Goal: Information Seeking & Learning: Learn about a topic

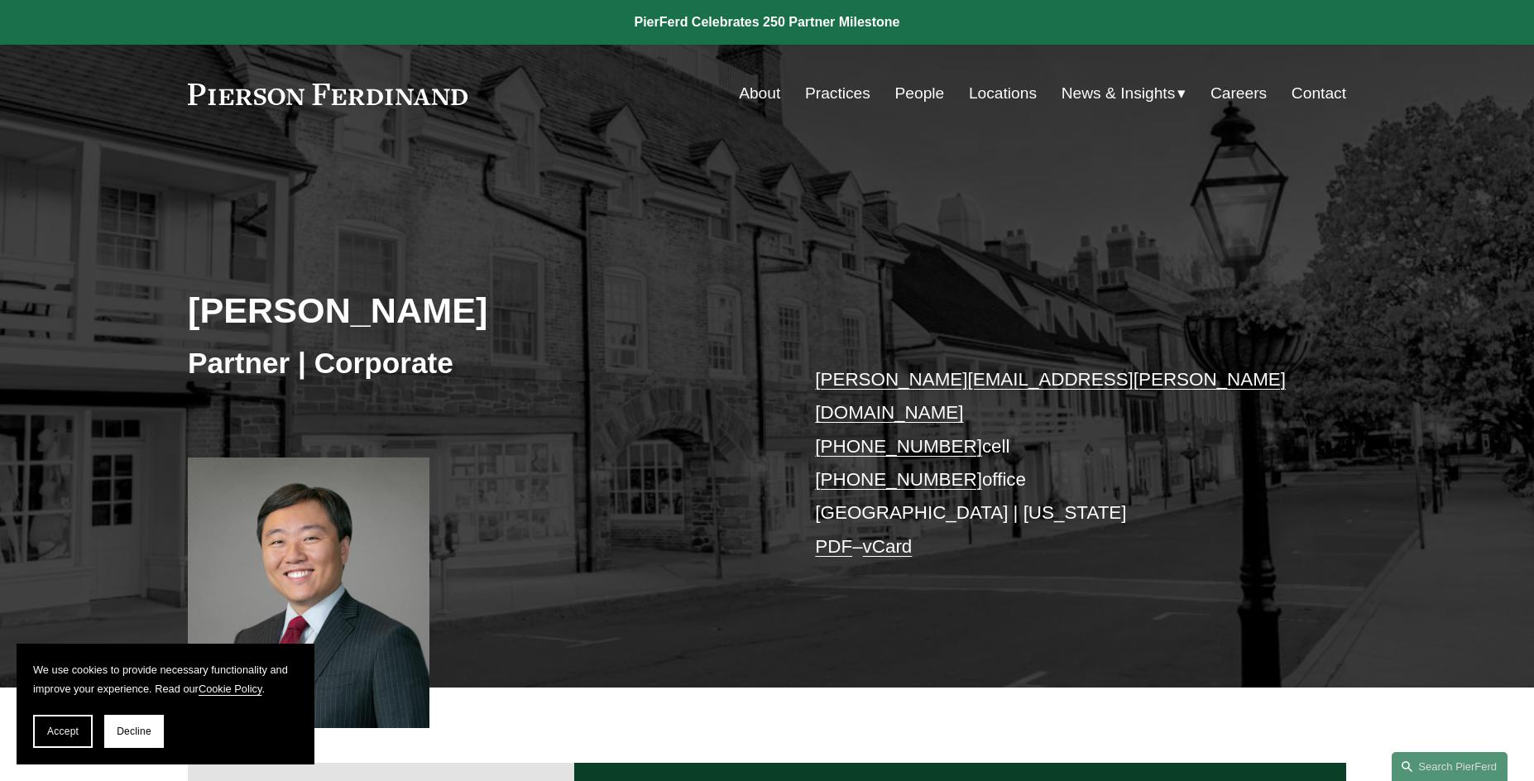
scroll to position [2, 0]
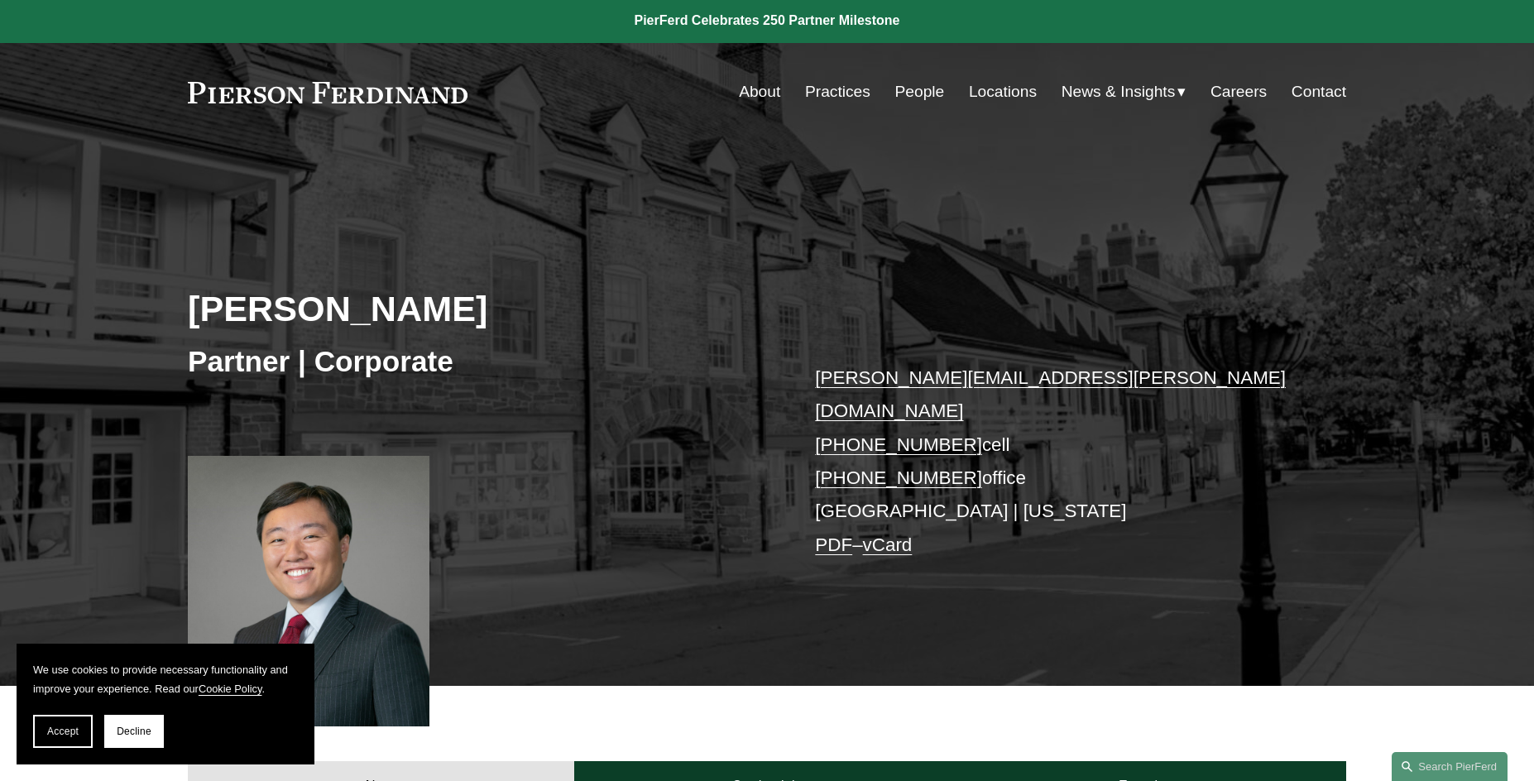
click at [765, 89] on link "About" at bounding box center [759, 91] width 41 height 31
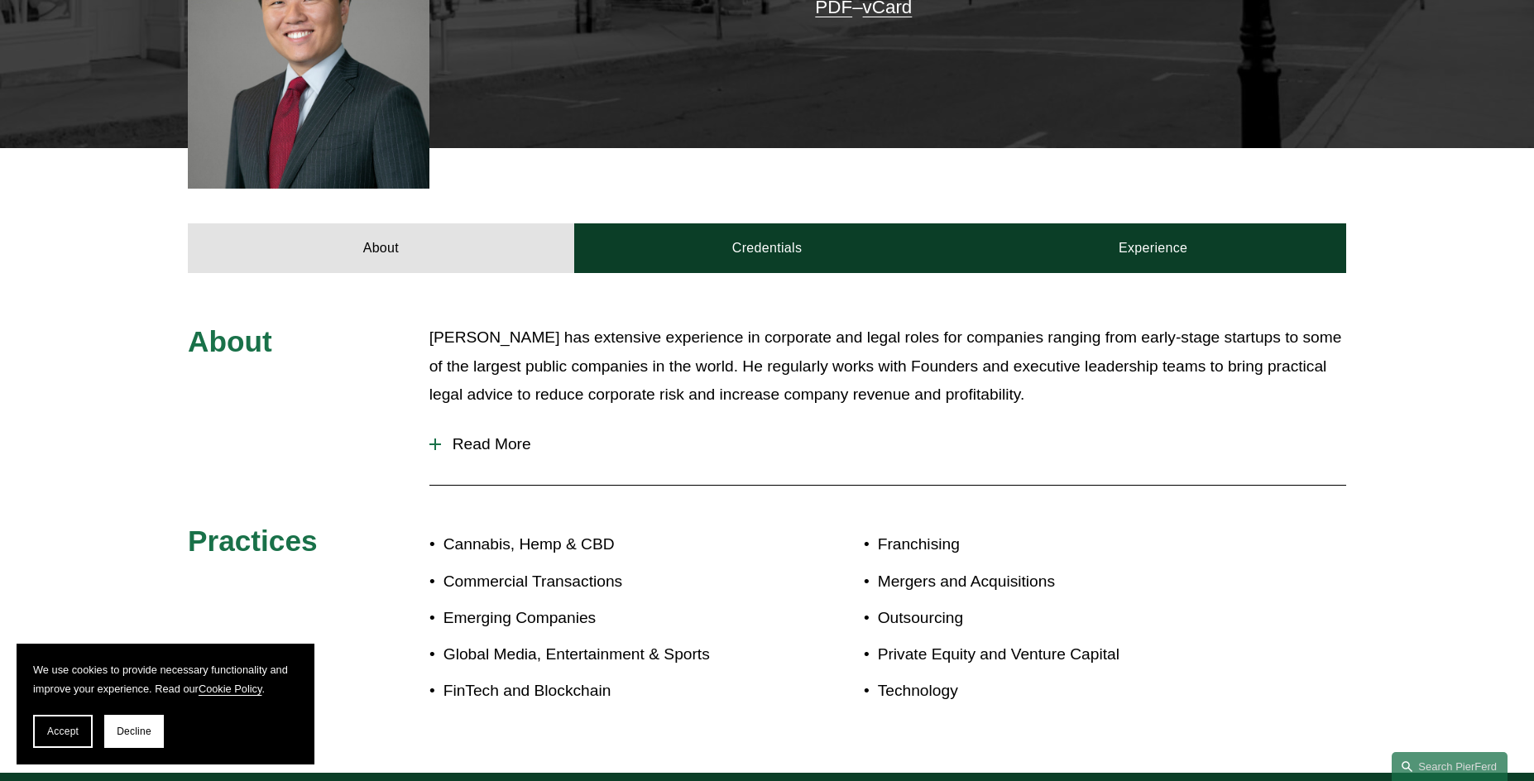
scroll to position [539, 0]
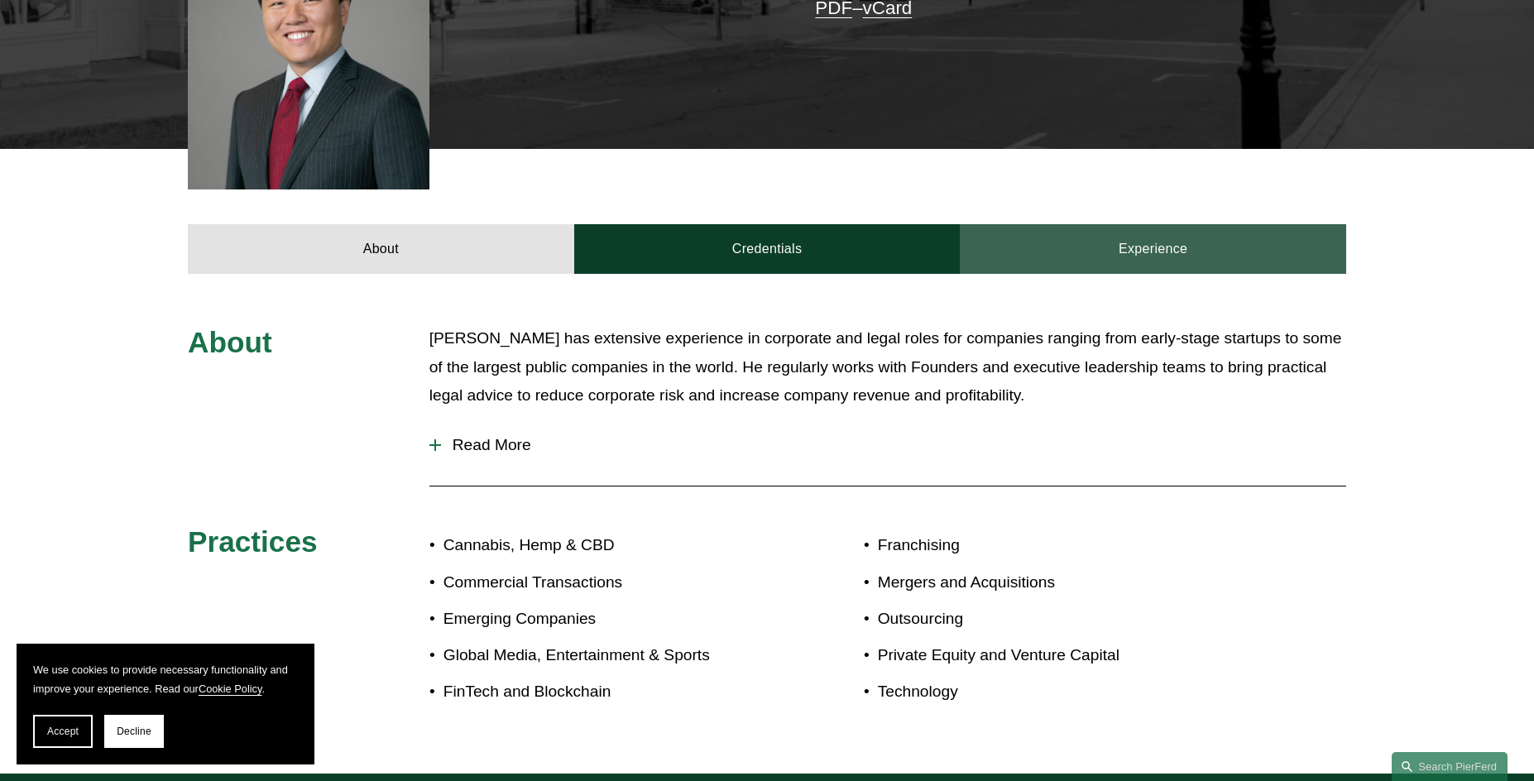
click at [1139, 227] on link "Experience" at bounding box center [1153, 249] width 386 height 50
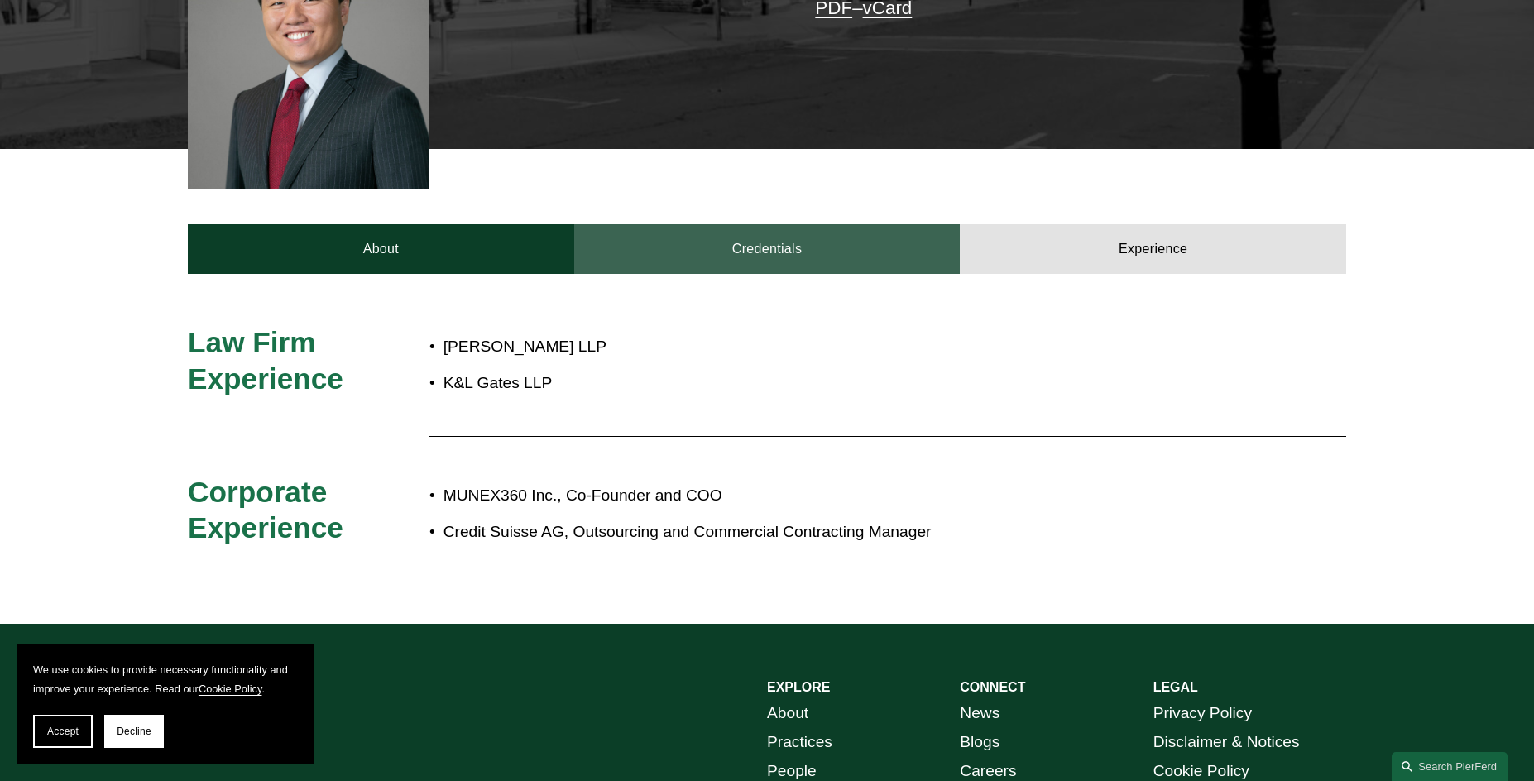
click at [784, 242] on link "Credentials" at bounding box center [767, 249] width 386 height 50
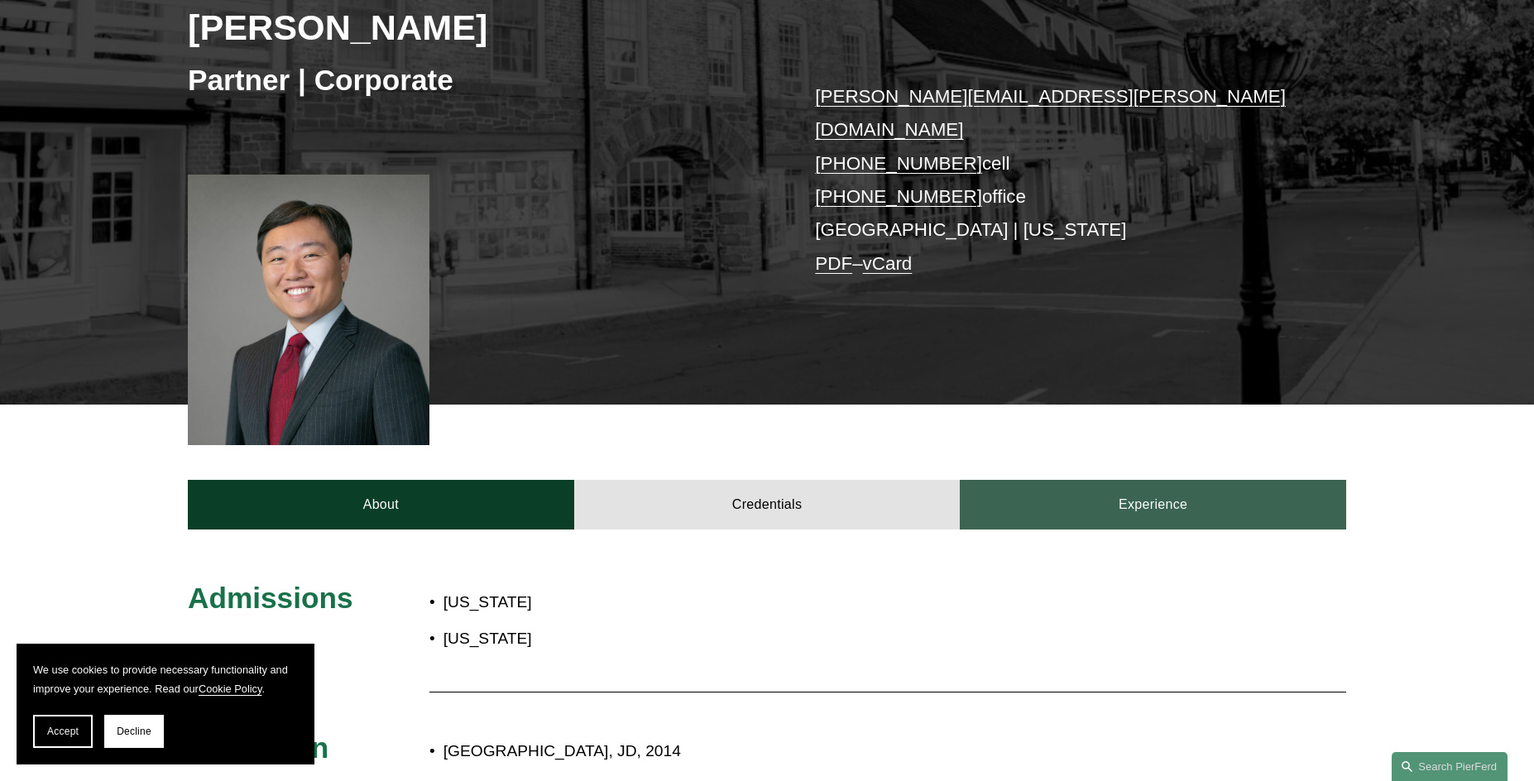
scroll to position [270, 0]
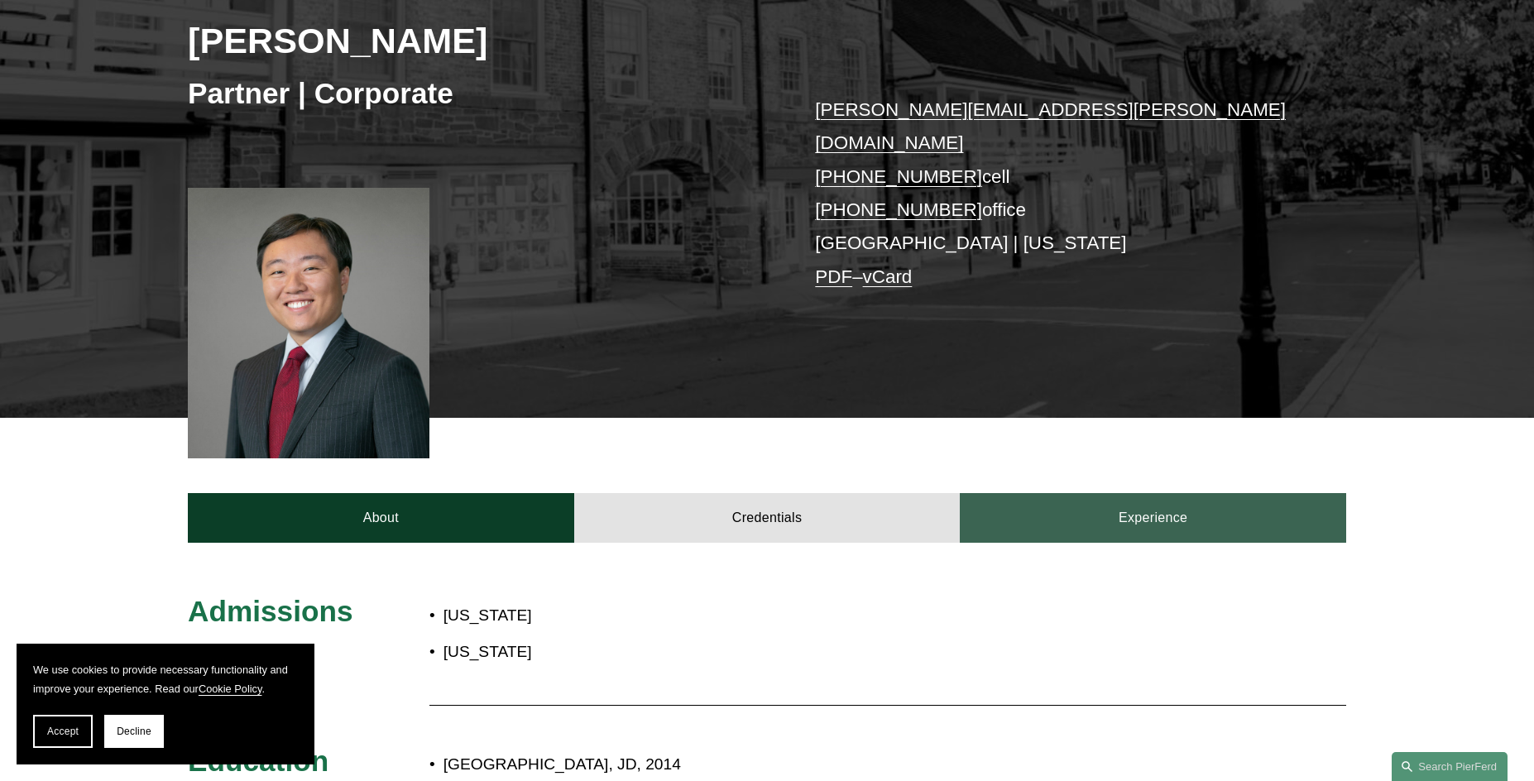
click at [1085, 494] on link "Experience" at bounding box center [1153, 518] width 386 height 50
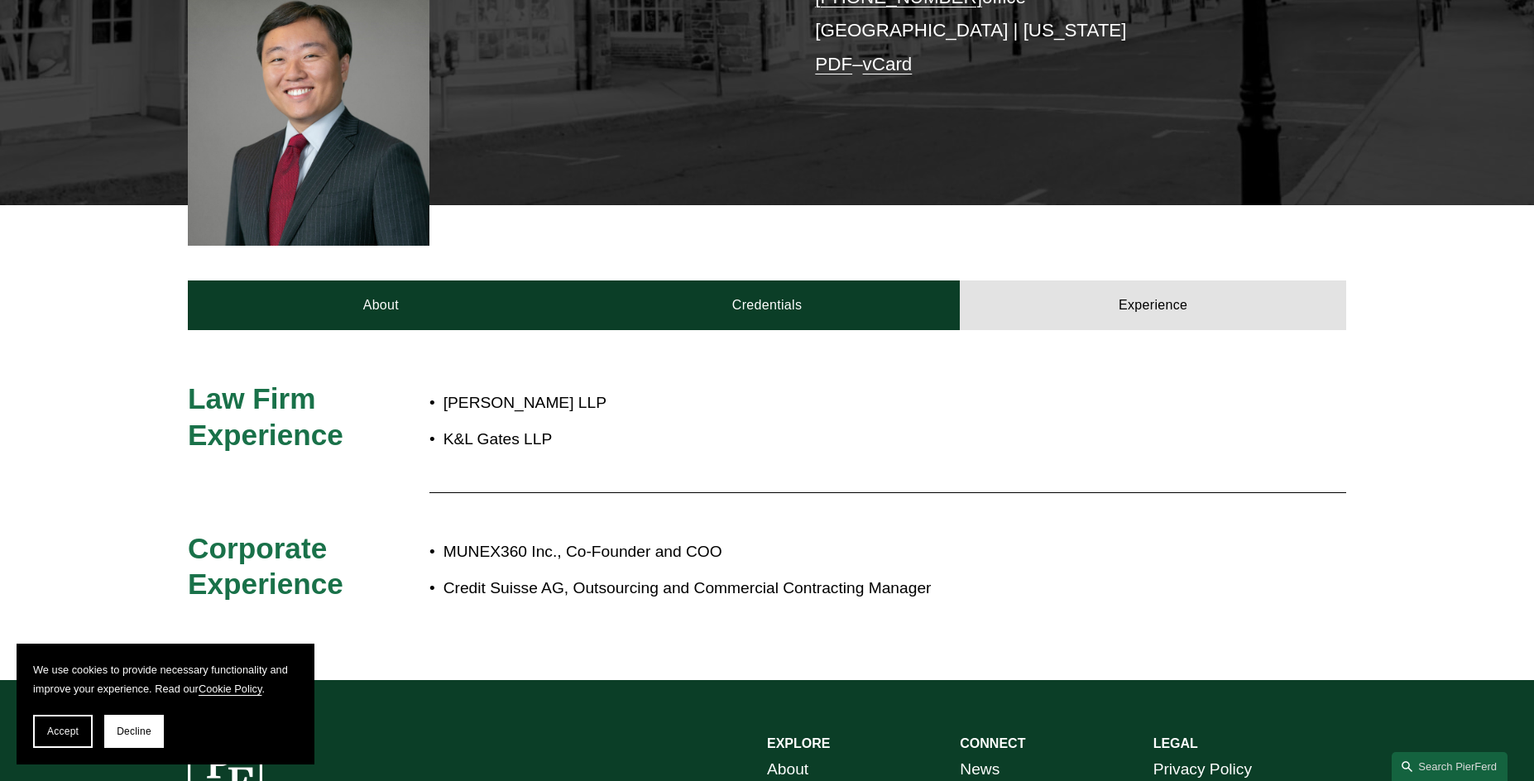
scroll to position [513, 0]
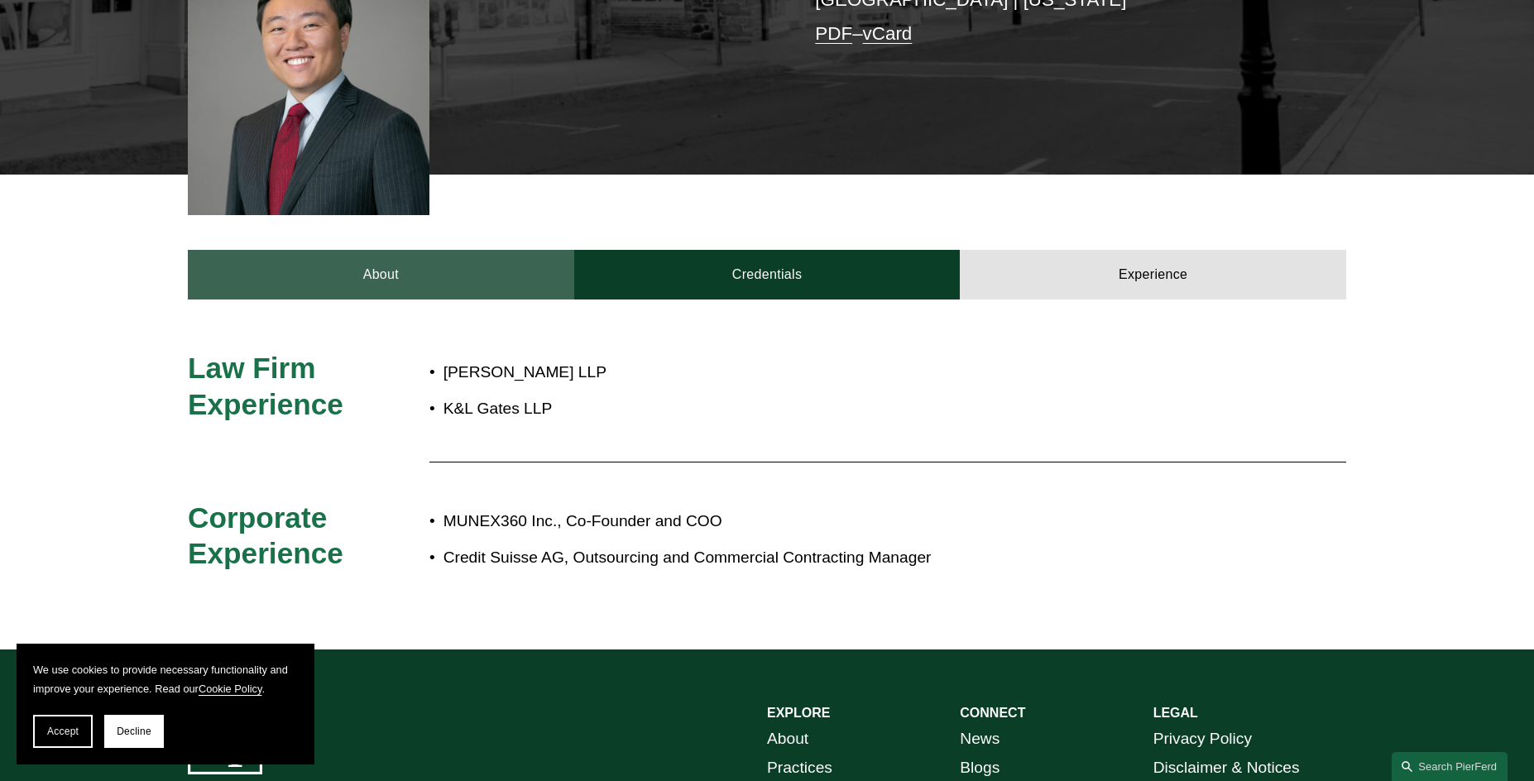
click at [373, 257] on link "About" at bounding box center [381, 275] width 386 height 50
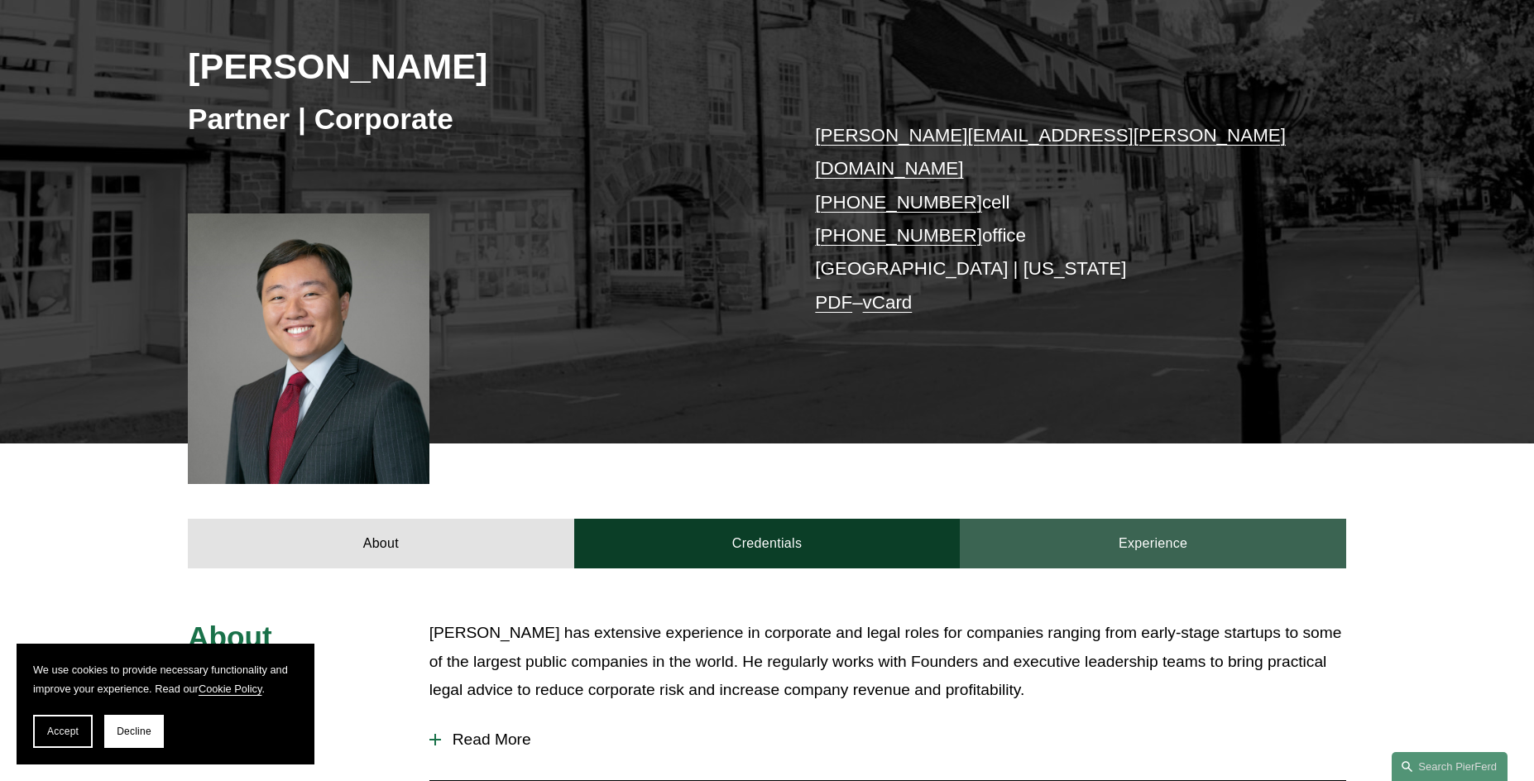
scroll to position [243, 0]
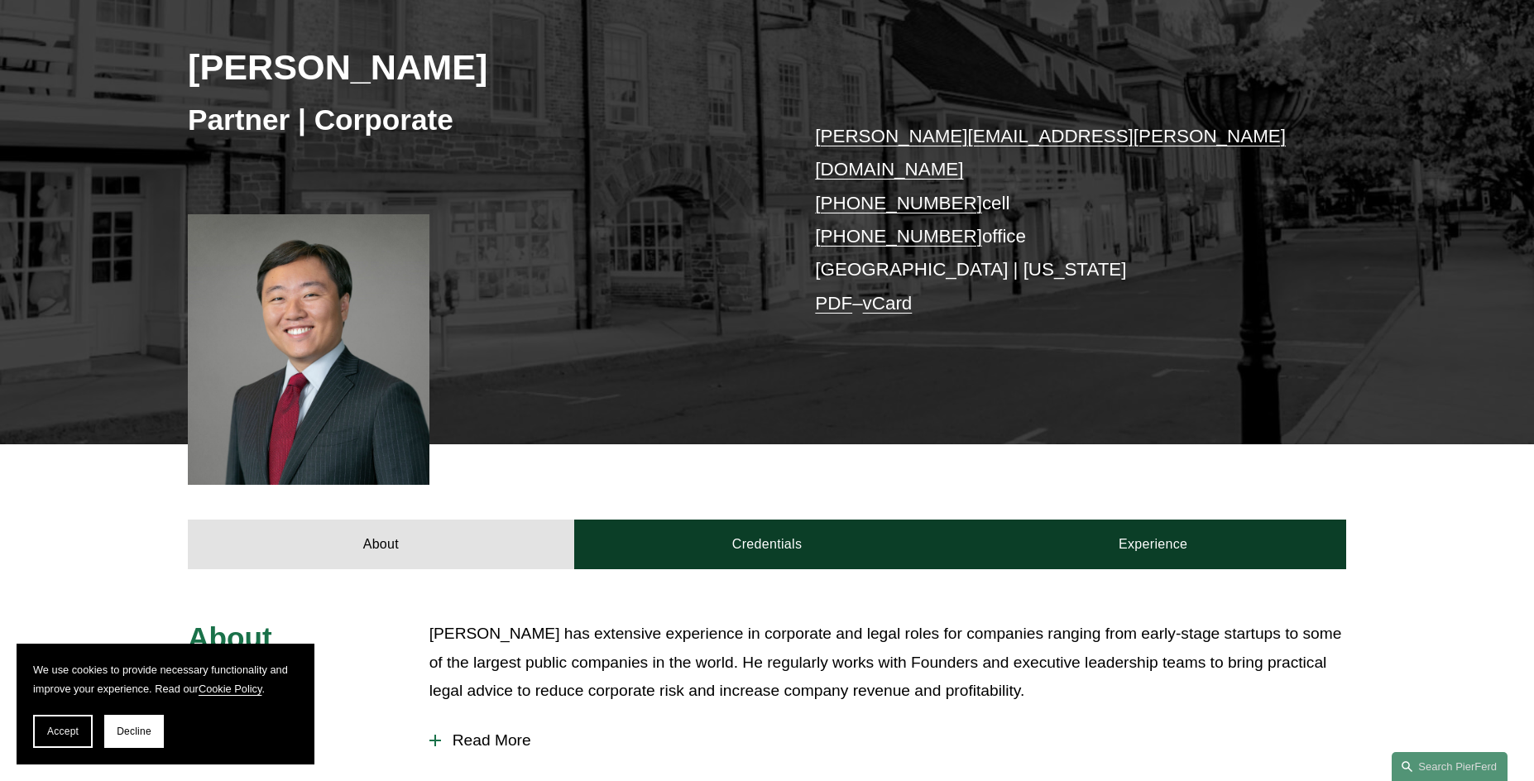
click at [1456, 341] on div "Kenneth Liao Partner | Corporate kenneth.liao@pierferd.com +1.646.678.2359 cell…" at bounding box center [767, 194] width 1534 height 499
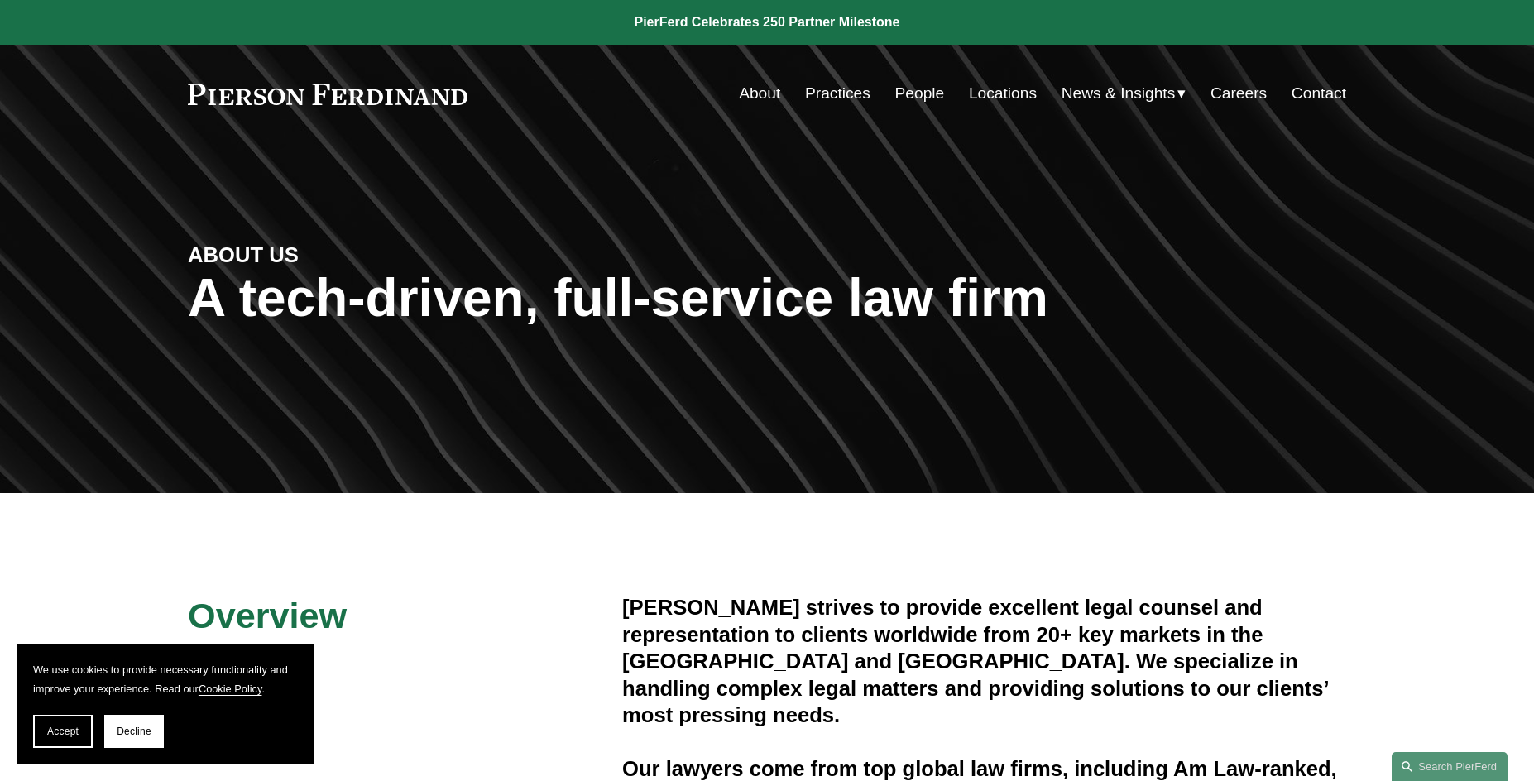
click at [839, 95] on link "Practices" at bounding box center [837, 93] width 65 height 31
